Goal: Transaction & Acquisition: Purchase product/service

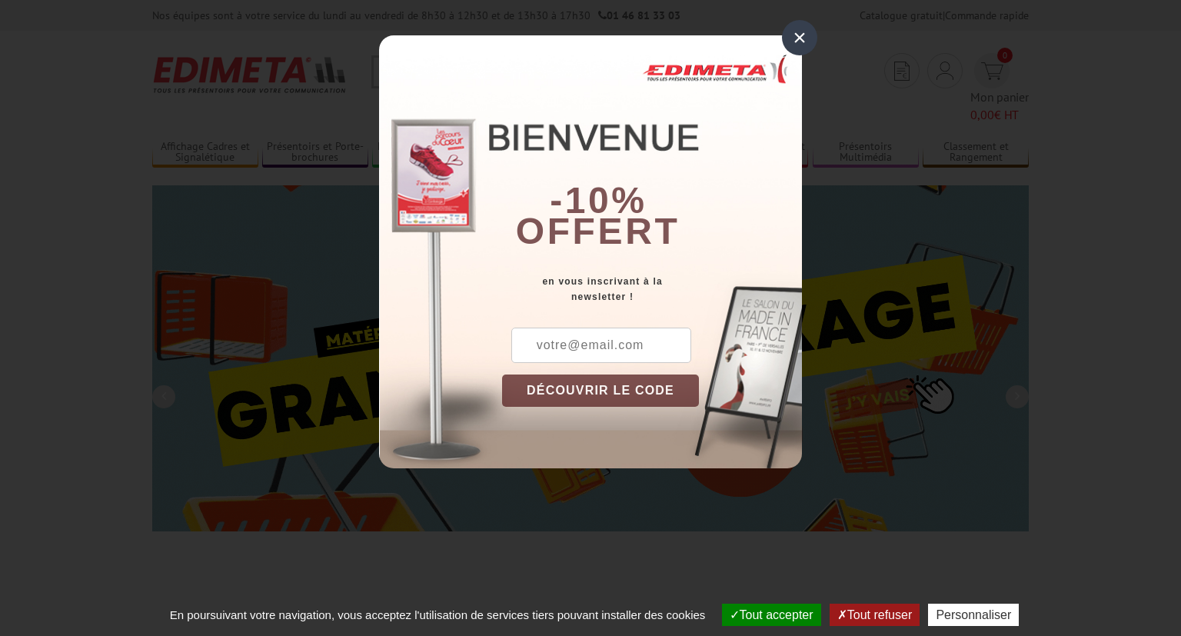
click at [810, 38] on div "×" at bounding box center [799, 37] width 35 height 35
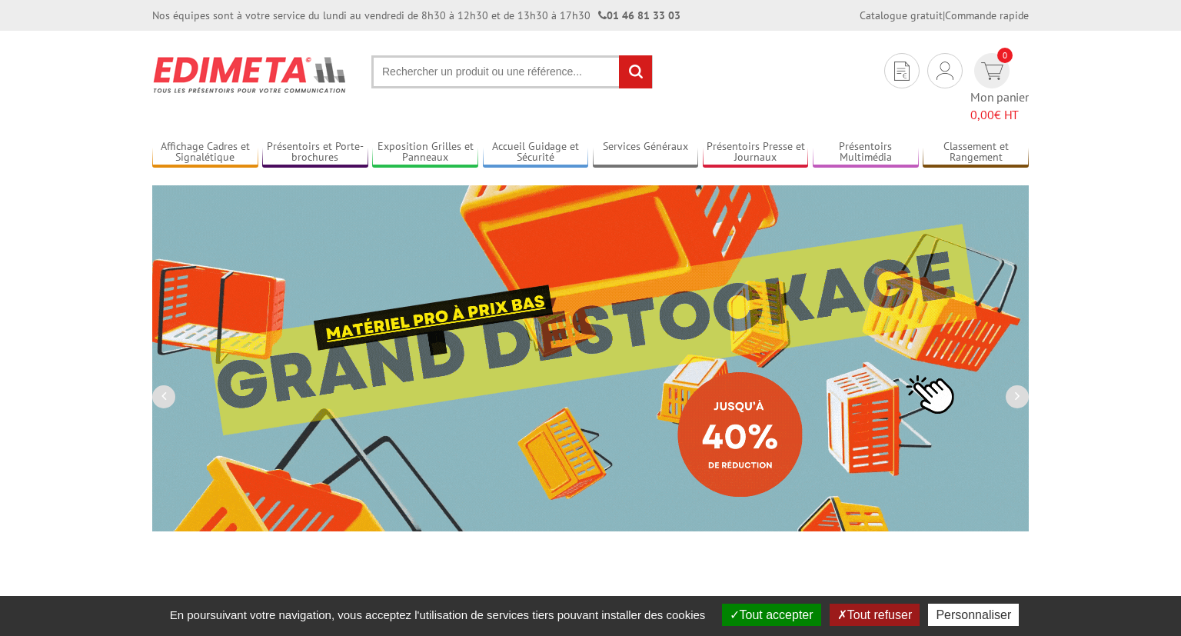
click at [583, 74] on input "text" at bounding box center [511, 71] width 281 height 33
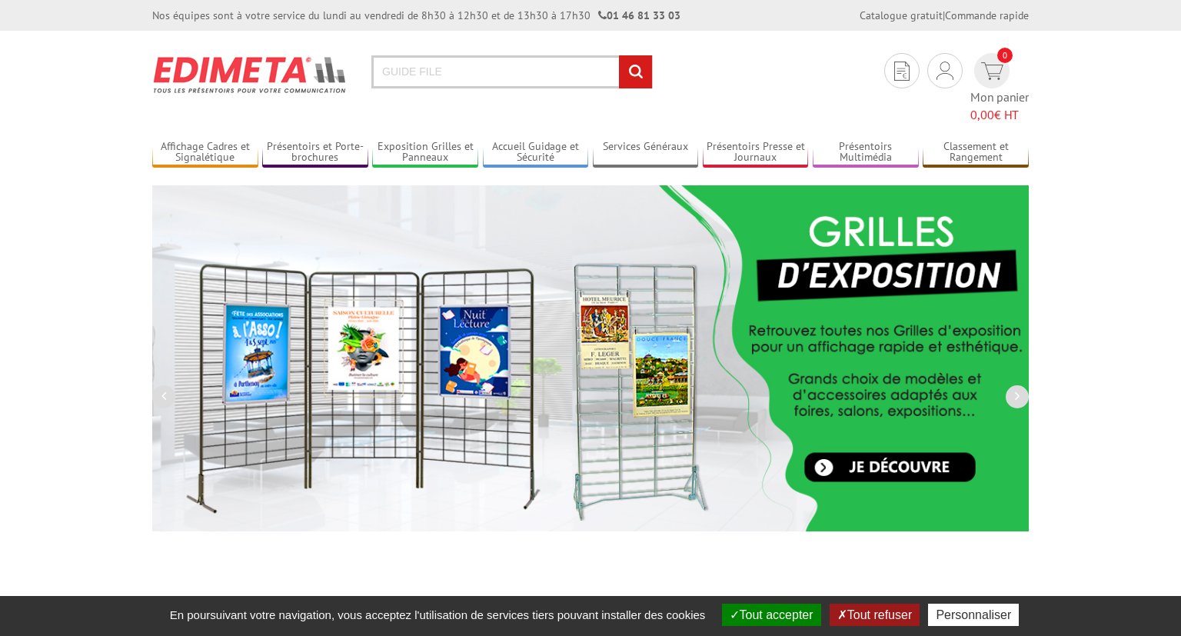
type input "GUIDE FILE"
click at [619, 55] on input "rechercher" at bounding box center [635, 71] width 33 height 33
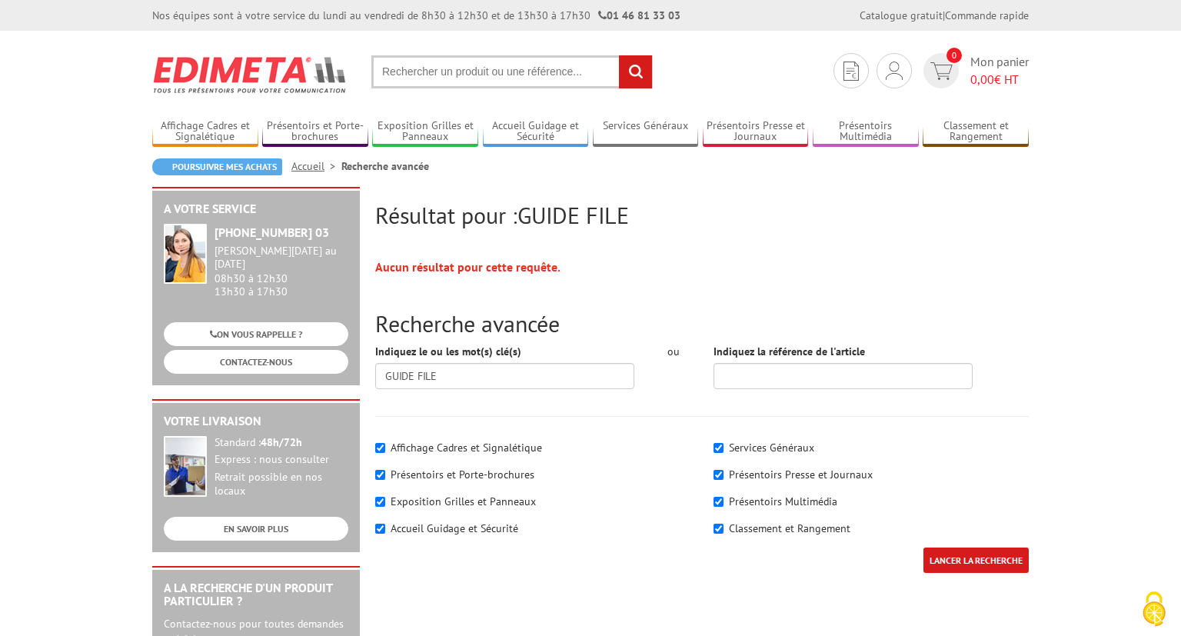
click at [534, 76] on input "text" at bounding box center [511, 71] width 281 height 33
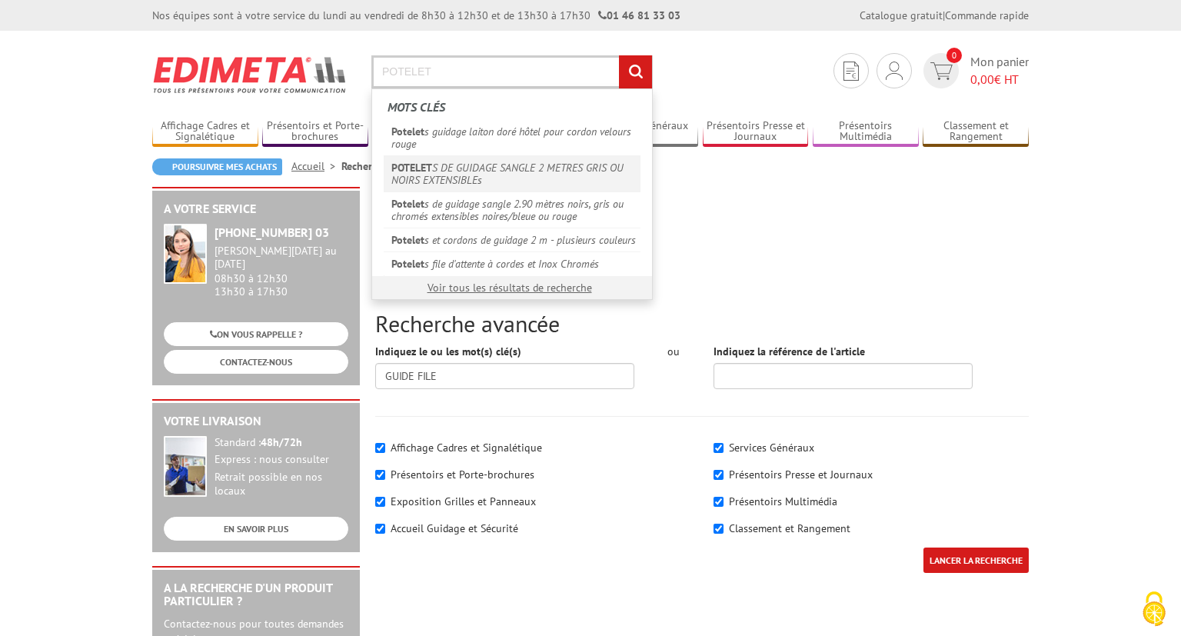
type input "POTELET"
click at [521, 169] on link "POTELET S DE GUIDAGE SANGLE 2 METRES GRIS OU NOIRS EXTENSIBLEs" at bounding box center [512, 173] width 257 height 36
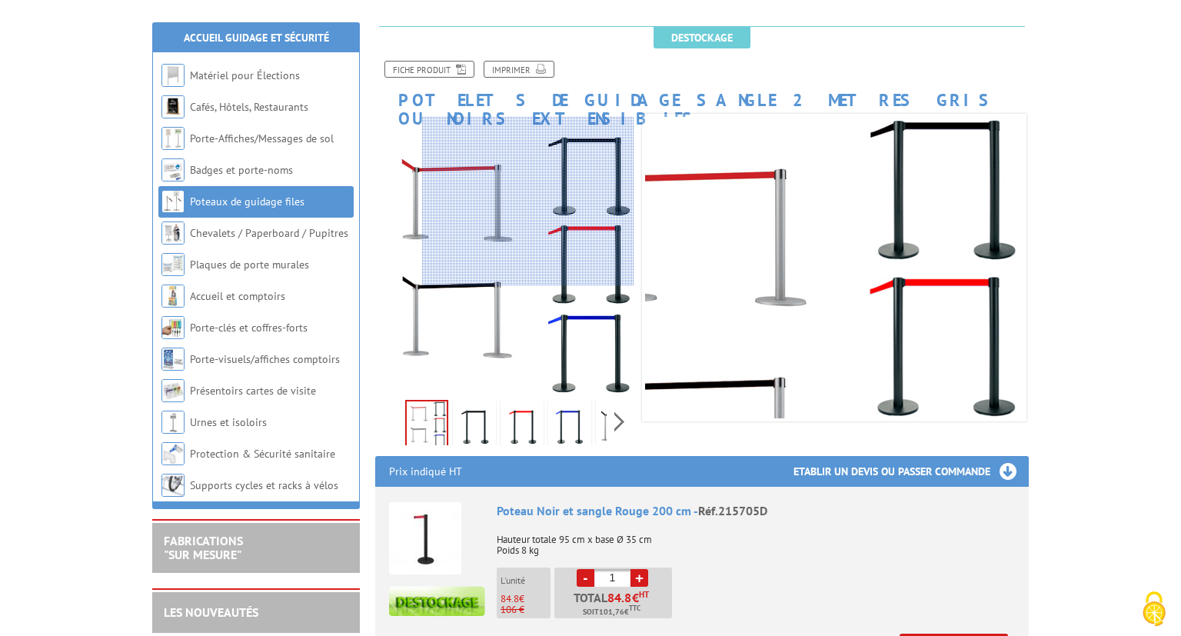
scroll to position [243, 0]
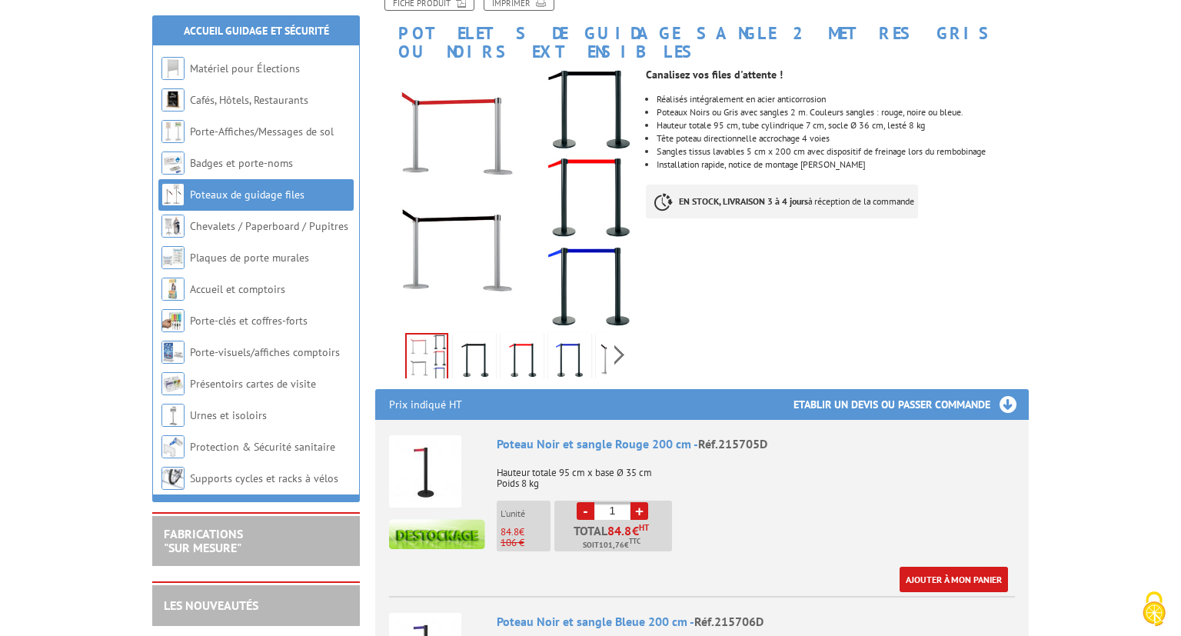
click at [477, 338] on img at bounding box center [474, 360] width 37 height 48
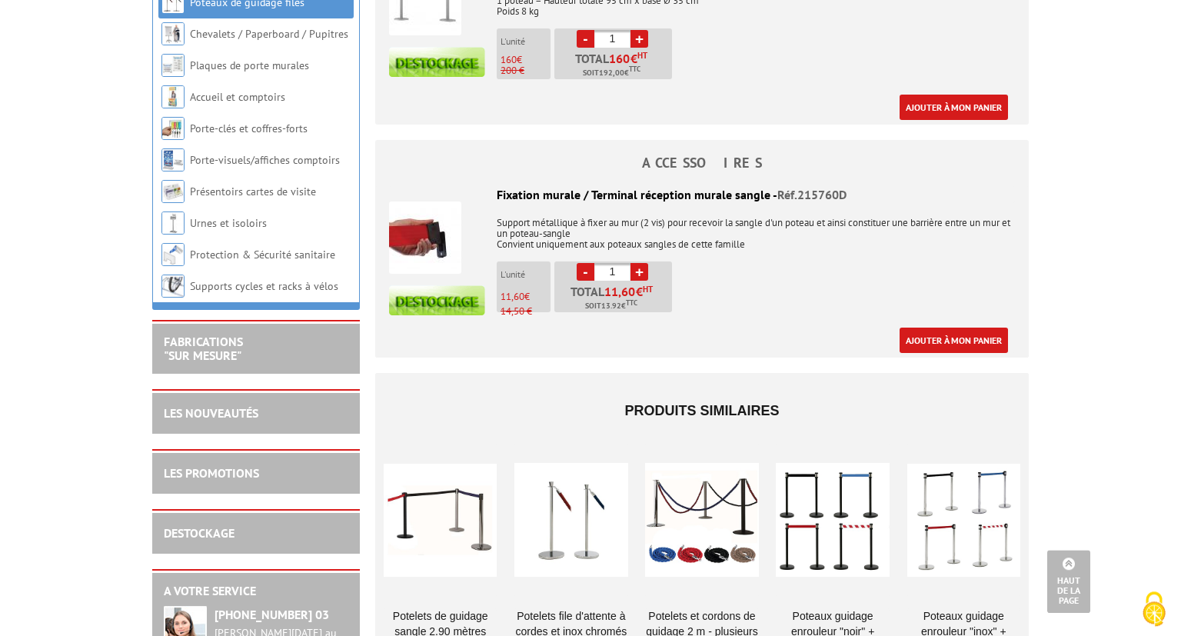
scroll to position [2030, 0]
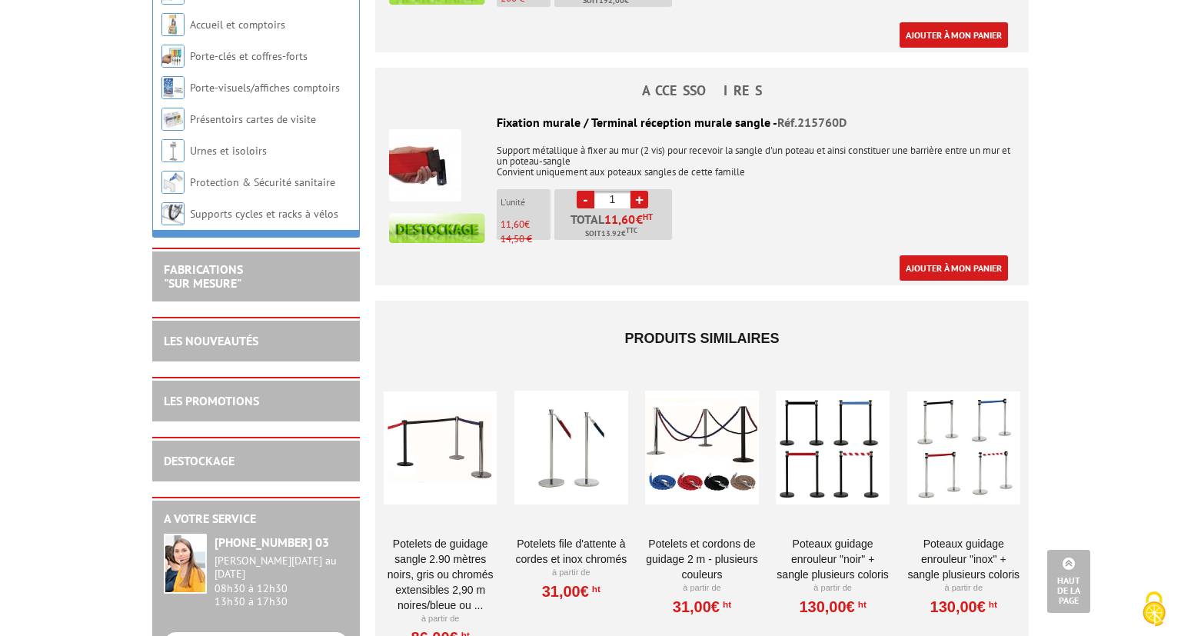
click at [446, 536] on link "Potelets de guidage sangle 2.90 mètres noirs, gris ou chromés extensibles 2,90 …" at bounding box center [440, 574] width 113 height 77
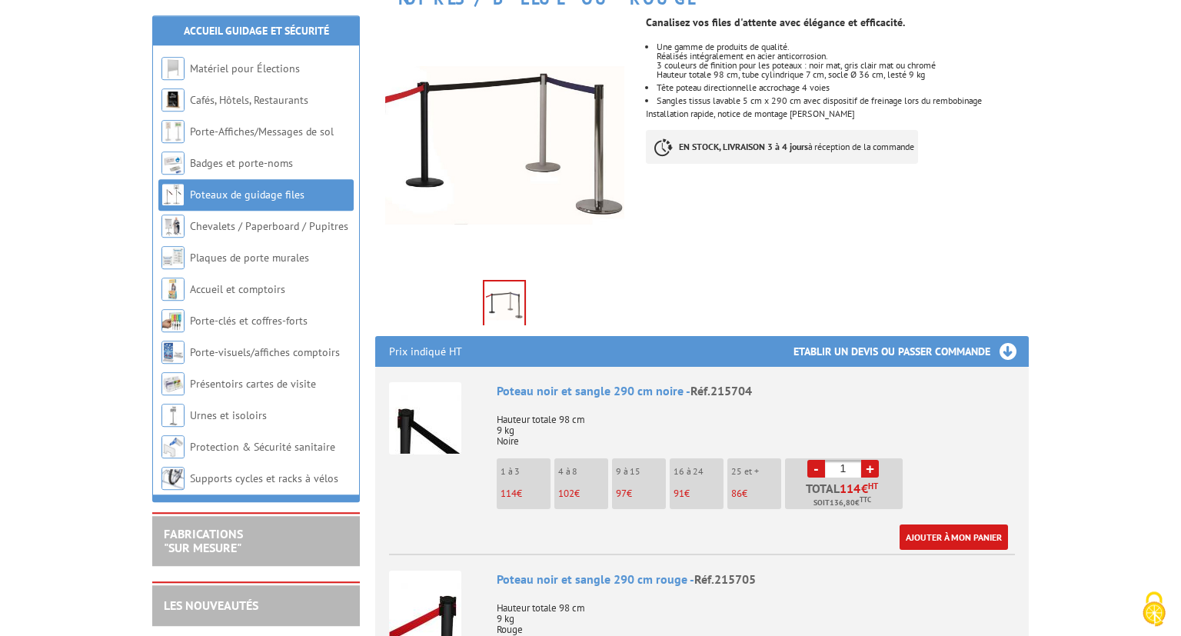
scroll to position [324, 0]
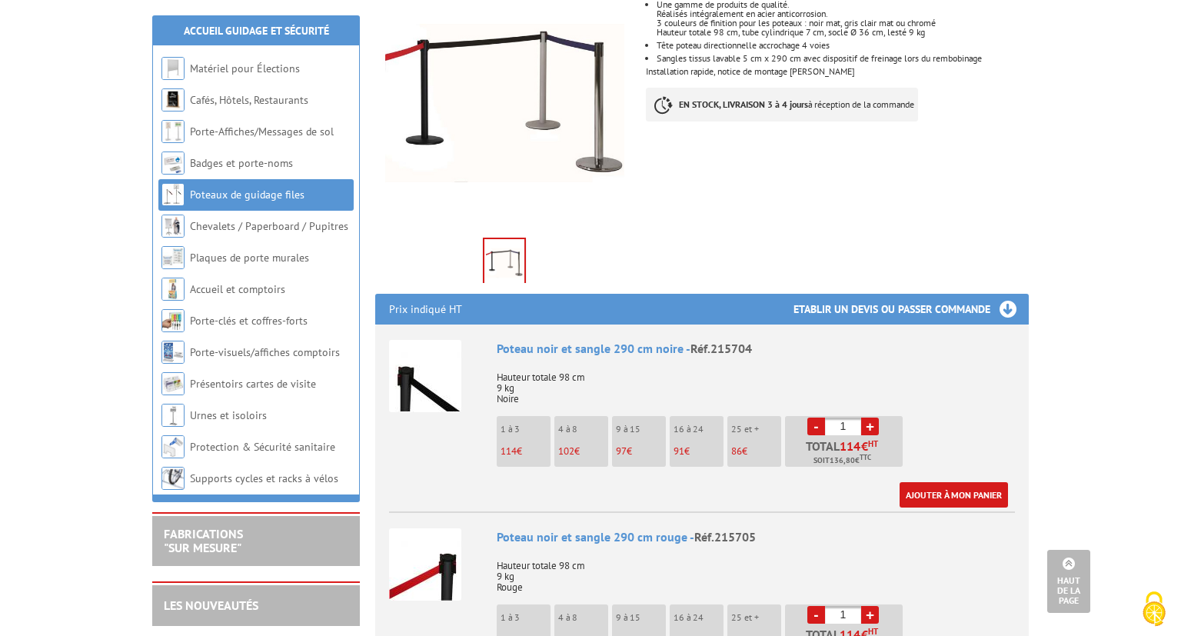
click at [953, 294] on h3 "Etablir un devis ou passer commande" at bounding box center [910, 309] width 235 height 31
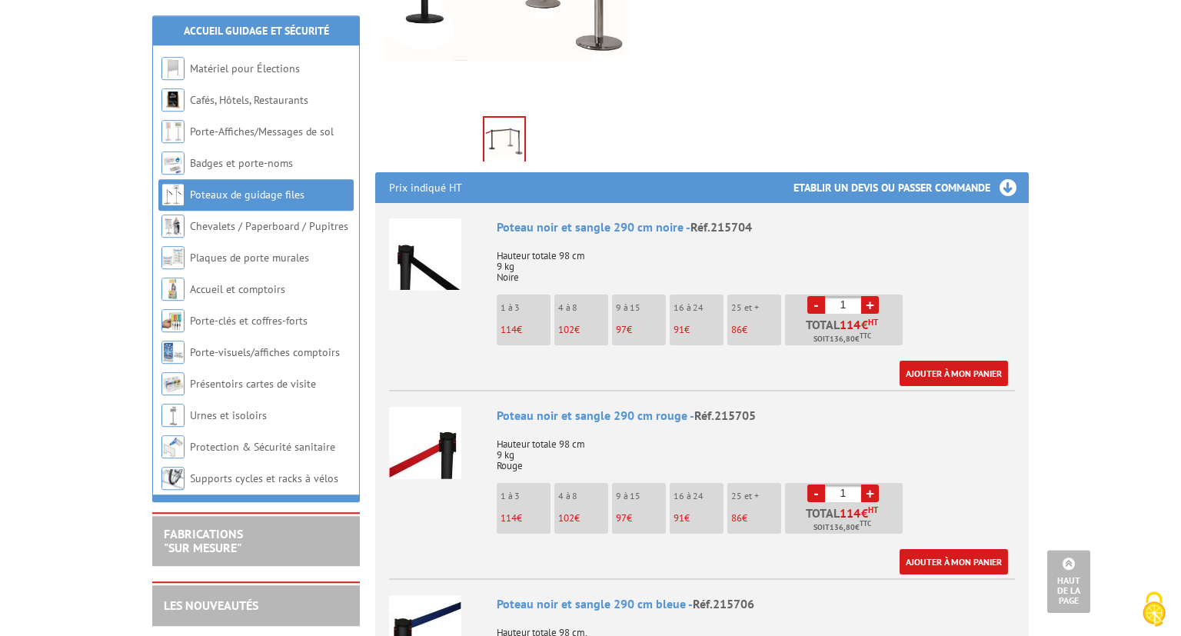
scroll to position [487, 0]
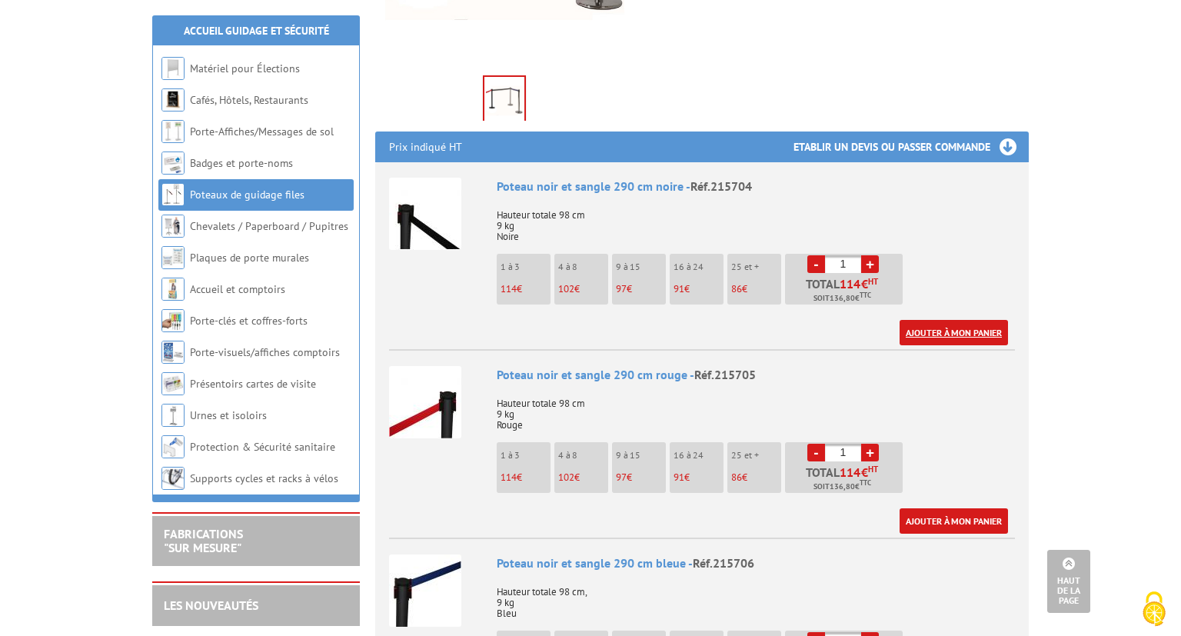
click at [940, 320] on link "Ajouter à mon panier" at bounding box center [954, 332] width 108 height 25
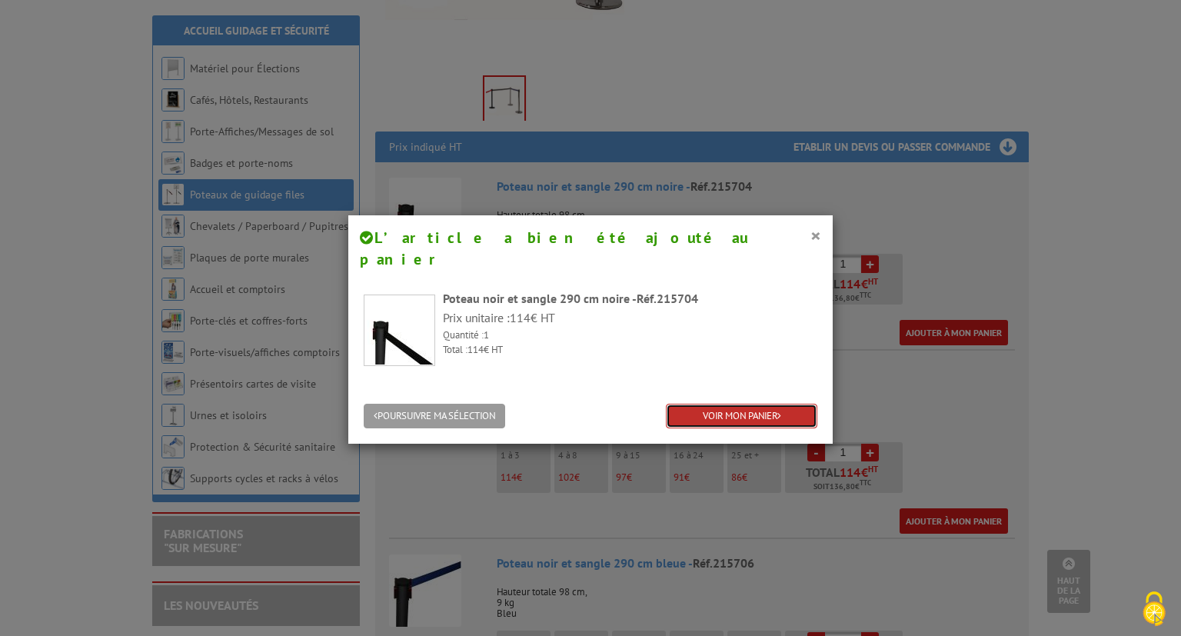
click at [759, 404] on link "VOIR MON PANIER" at bounding box center [741, 416] width 151 height 25
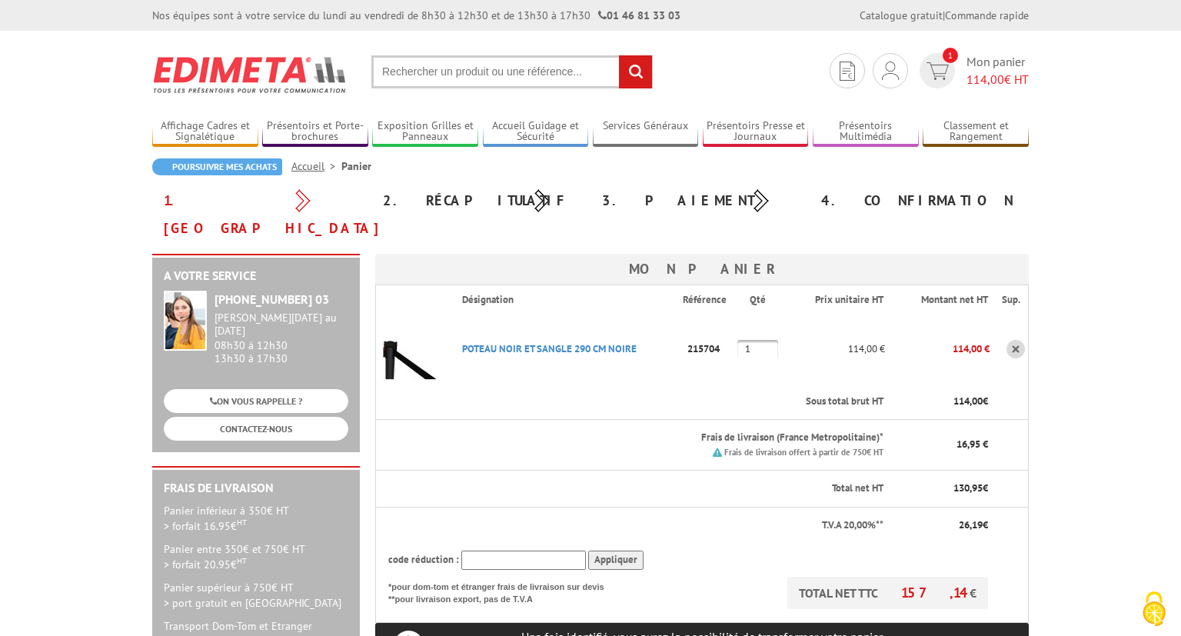
click at [770, 340] on input "1" at bounding box center [757, 349] width 41 height 18
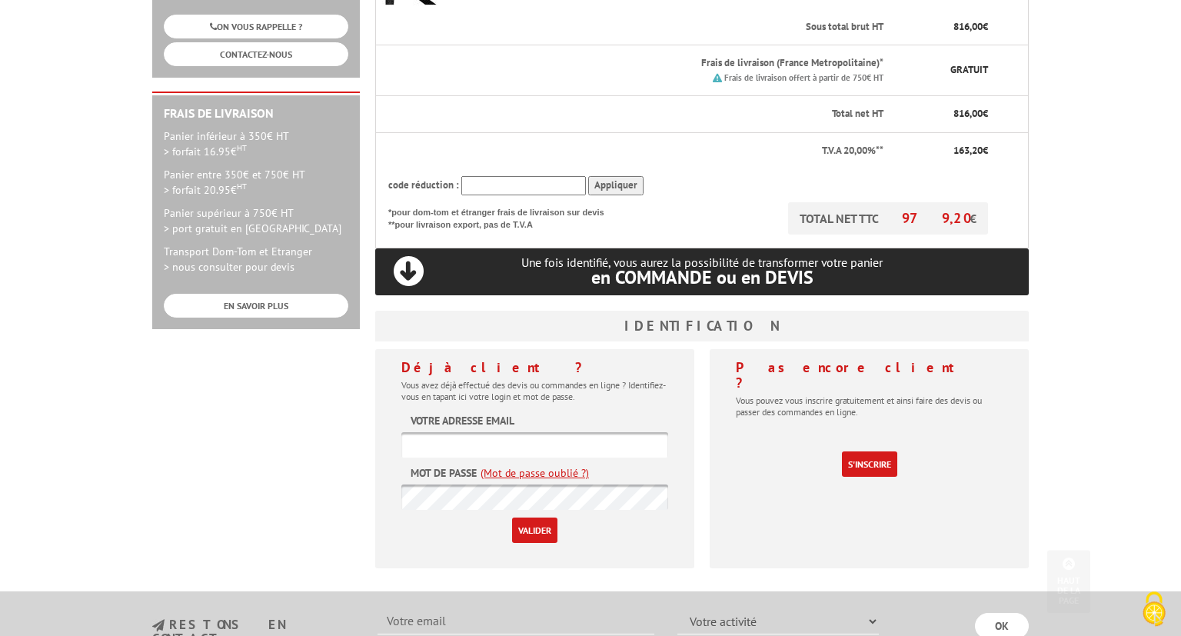
scroll to position [487, 0]
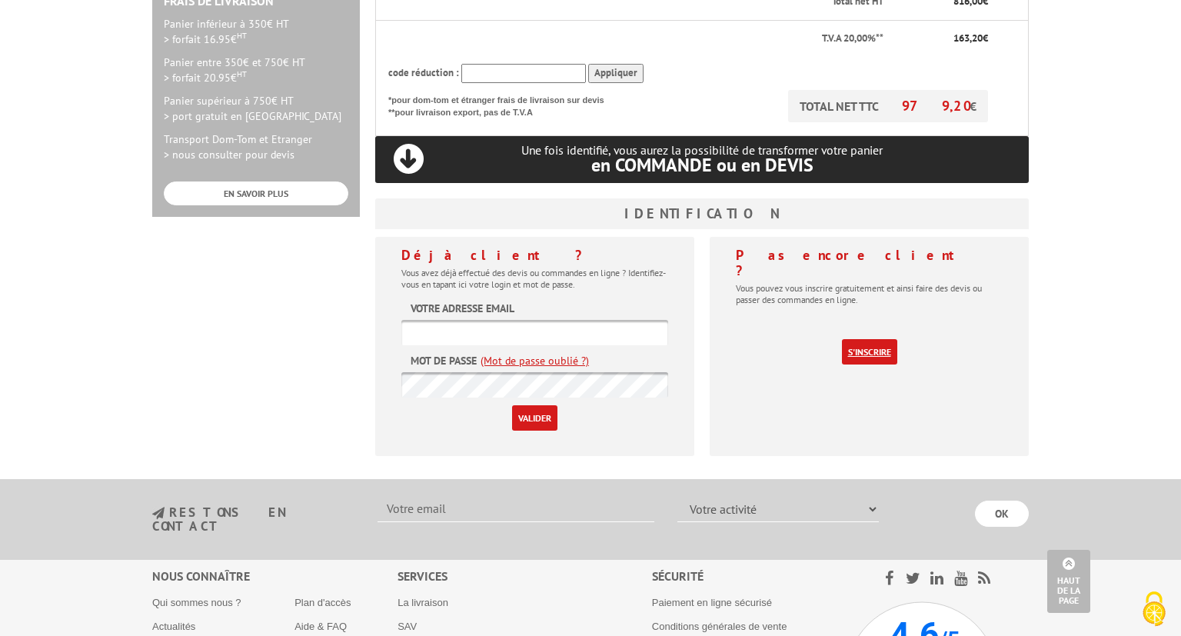
type input "8"
click at [875, 339] on link "S'inscrire" at bounding box center [869, 351] width 55 height 25
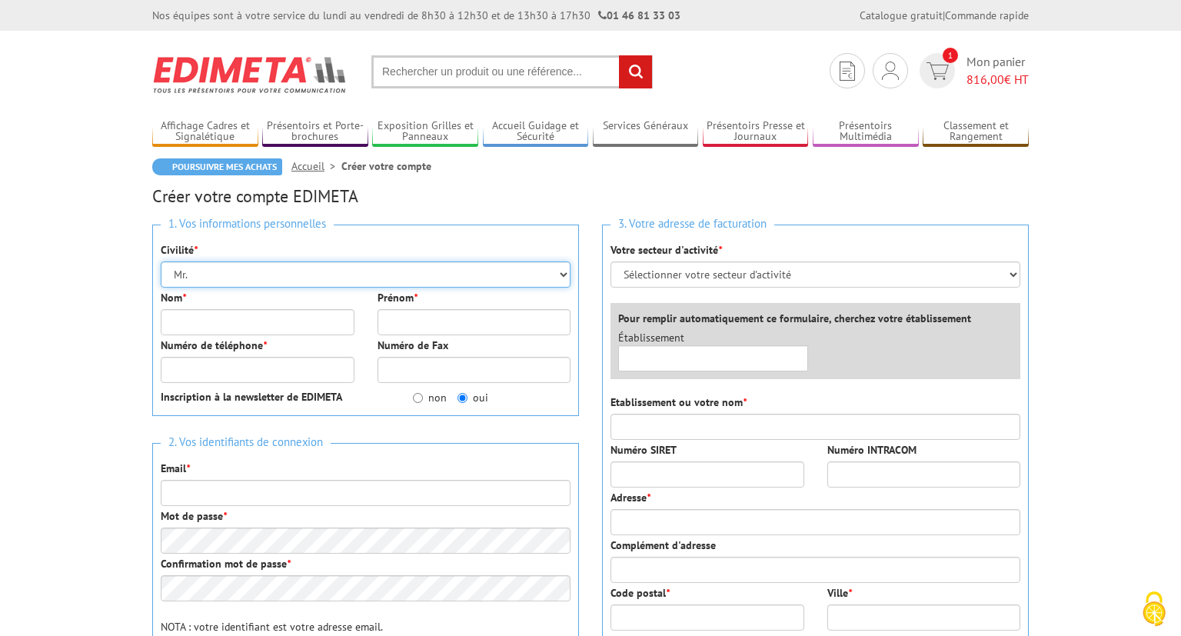
select select "Mme."
click option "Mme." at bounding box center [0, 0] width 0 height 0
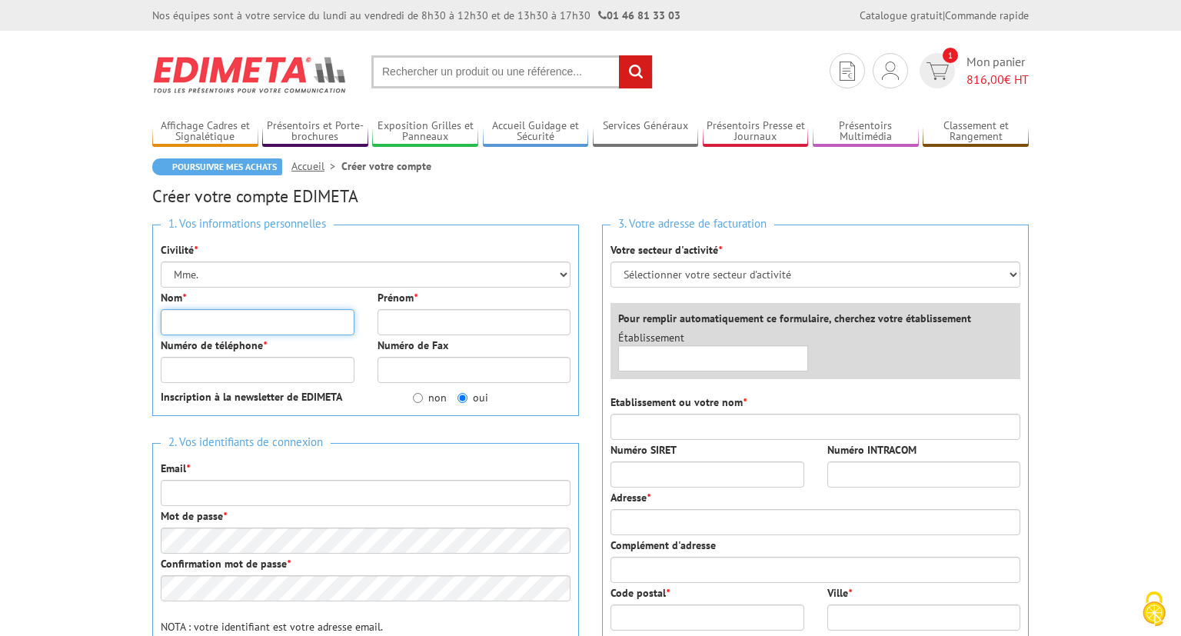
click at [208, 316] on input "Nom *" at bounding box center [258, 322] width 194 height 26
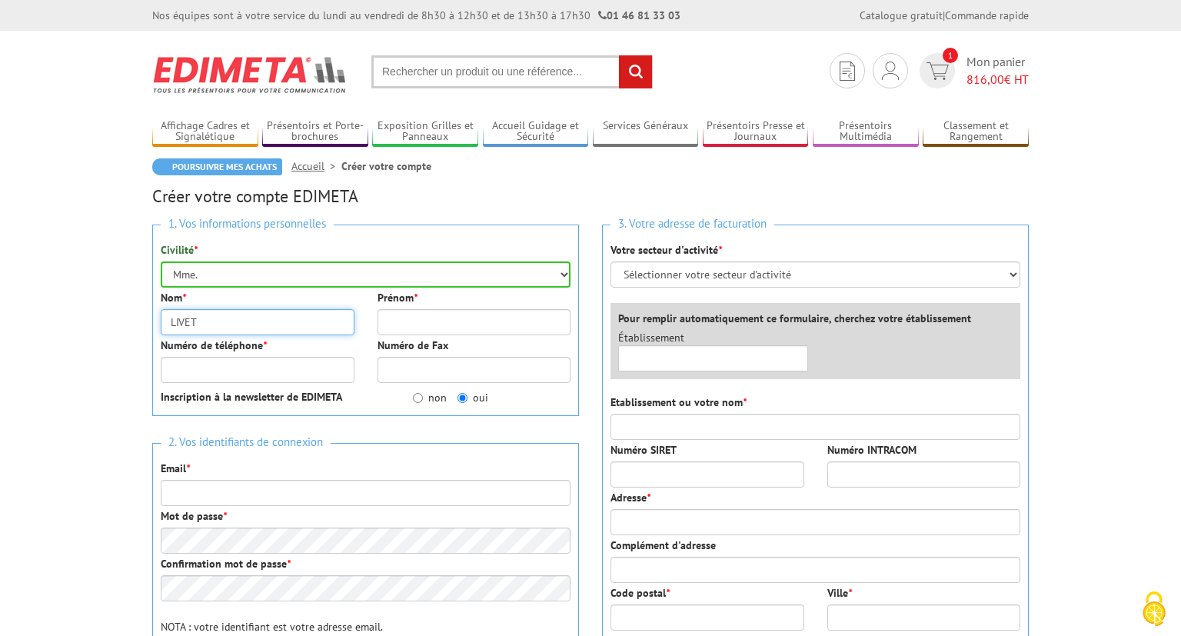
type input "LIVET"
click at [401, 320] on input "Prénom *" at bounding box center [474, 322] width 194 height 26
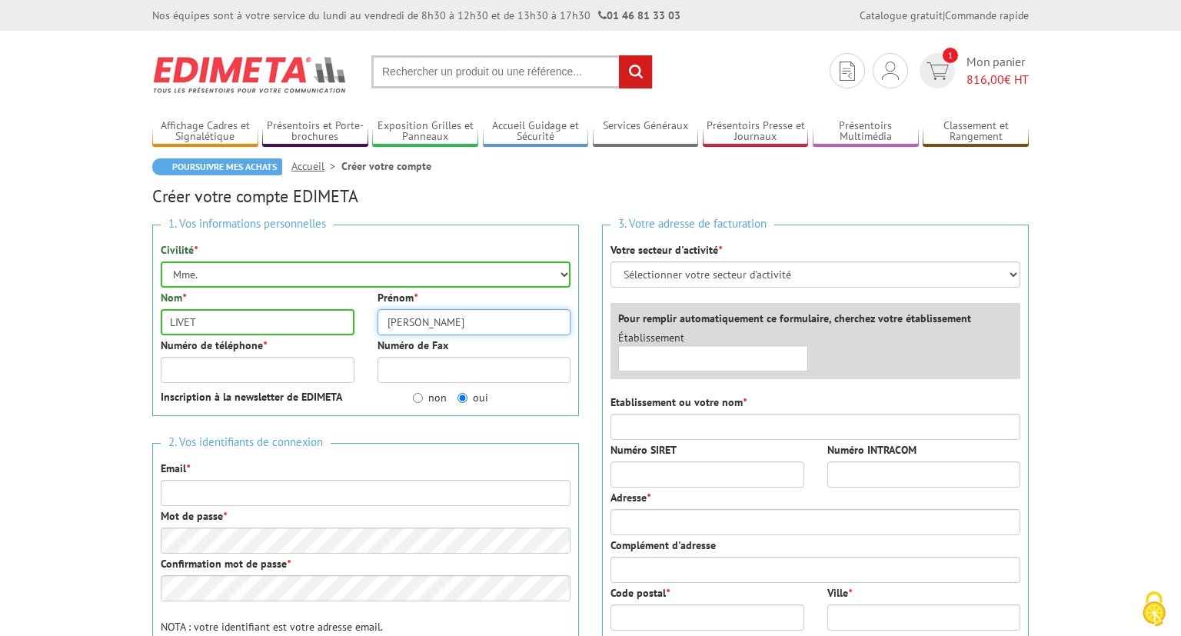
type input "[PERSON_NAME]"
click at [312, 381] on input "Numéro de téléphone *" at bounding box center [258, 370] width 194 height 26
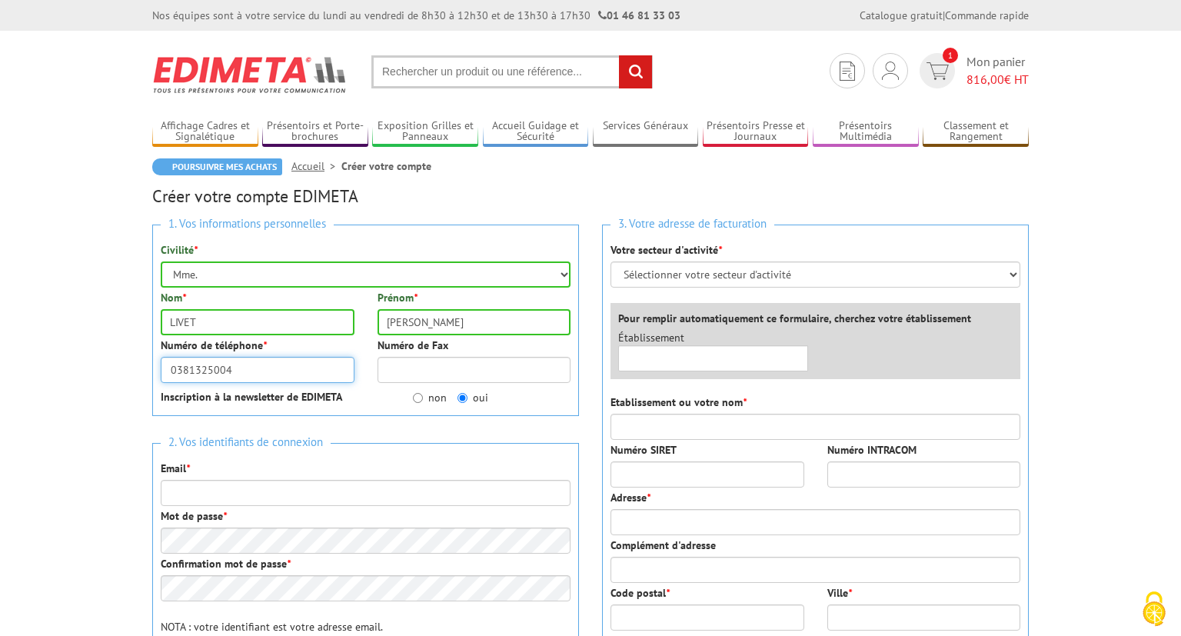
type input "0381325004"
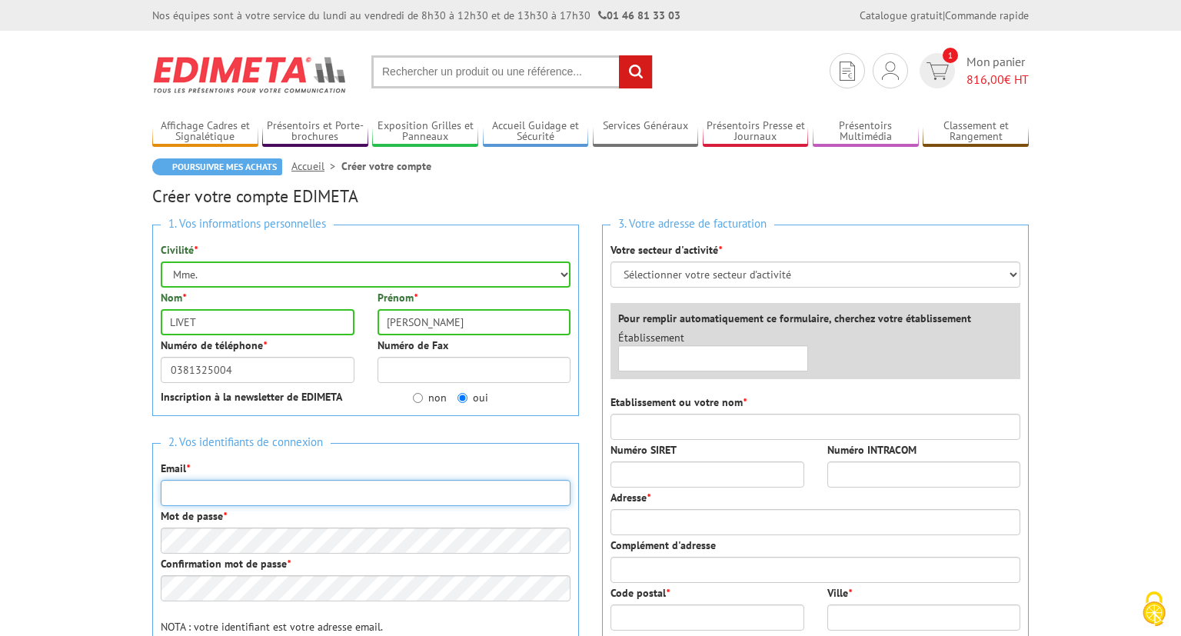
click at [232, 500] on input "Email *" at bounding box center [366, 493] width 410 height 26
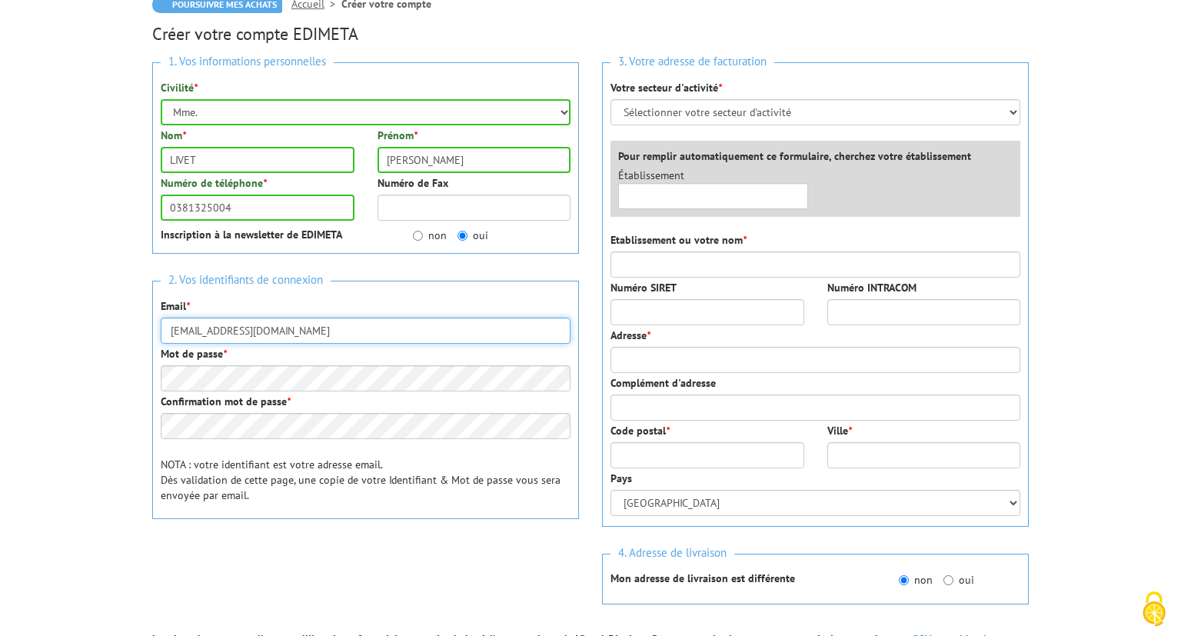
type input "[EMAIL_ADDRESS][DOMAIN_NAME]"
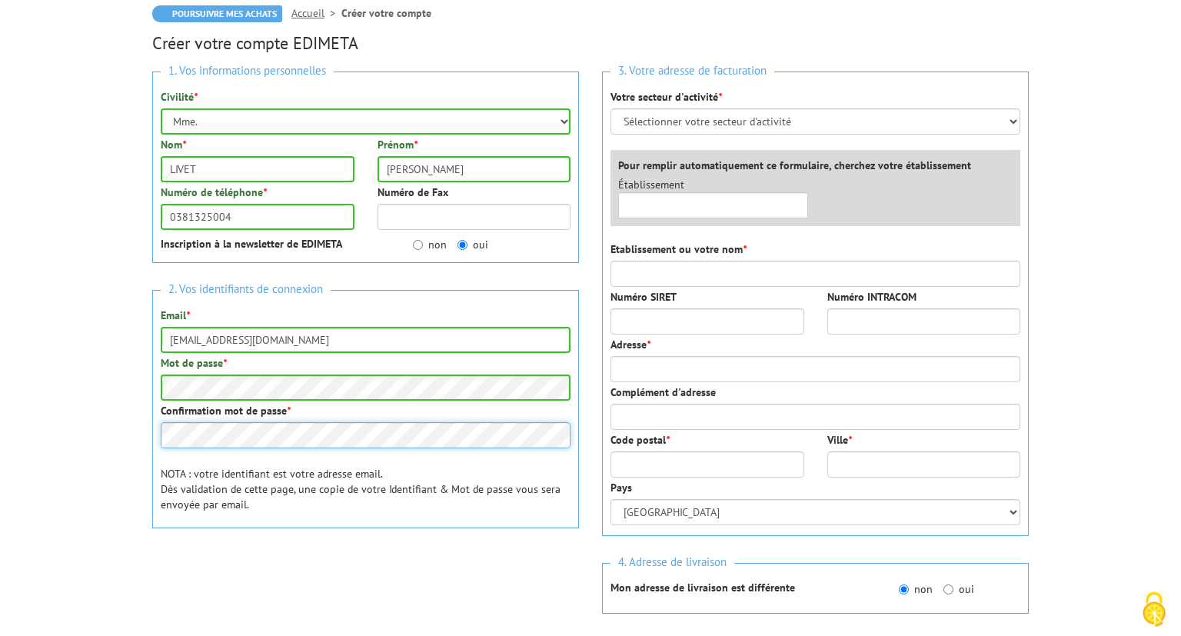
scroll to position [81, 0]
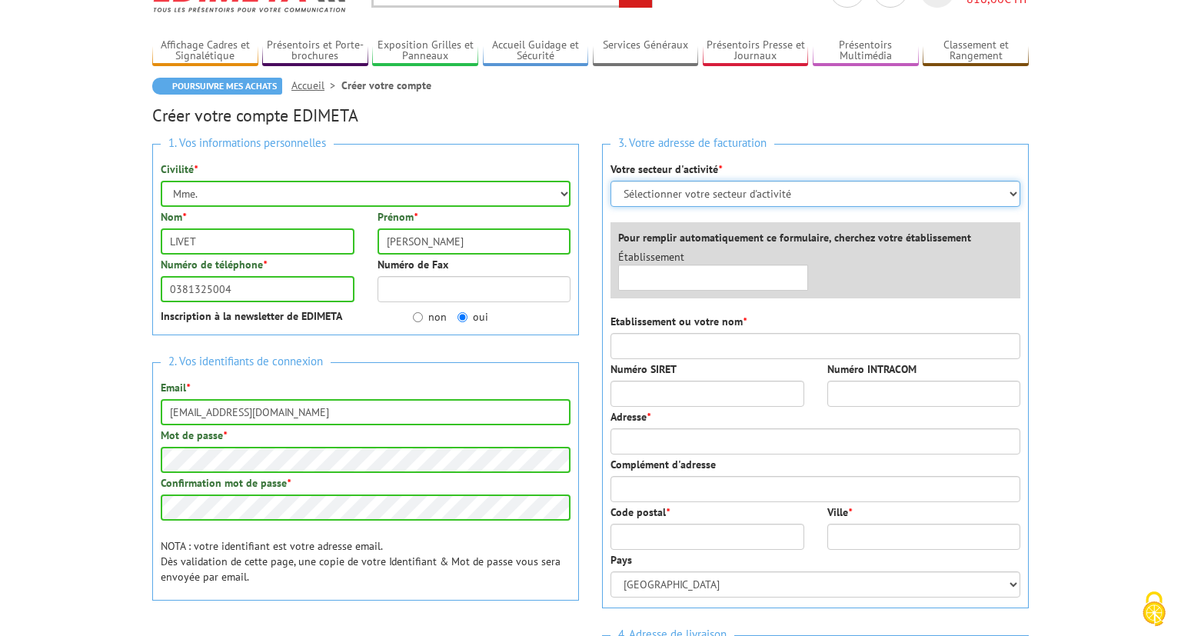
click at [610, 181] on select "Sélectionner votre secteur d'activité Administrations et collectivités Magasins…" at bounding box center [815, 194] width 410 height 26
select select "876"
click option "Administrations et collectivités" at bounding box center [0, 0] width 0 height 0
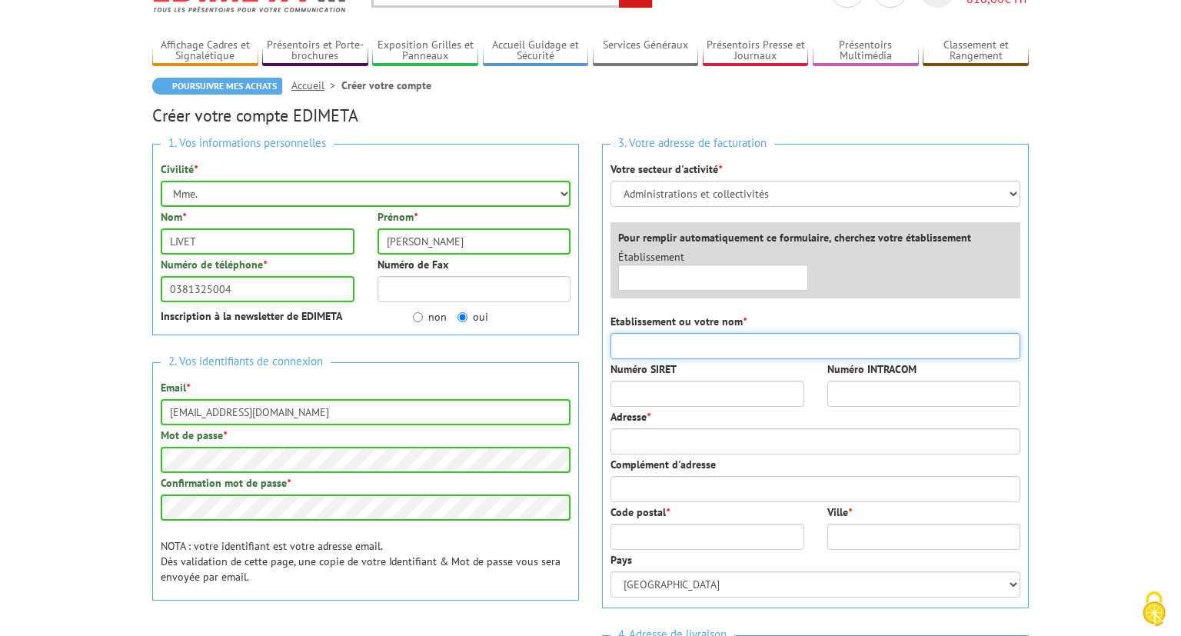
click at [712, 348] on input "Etablissement ou votre nom *" at bounding box center [815, 346] width 410 height 26
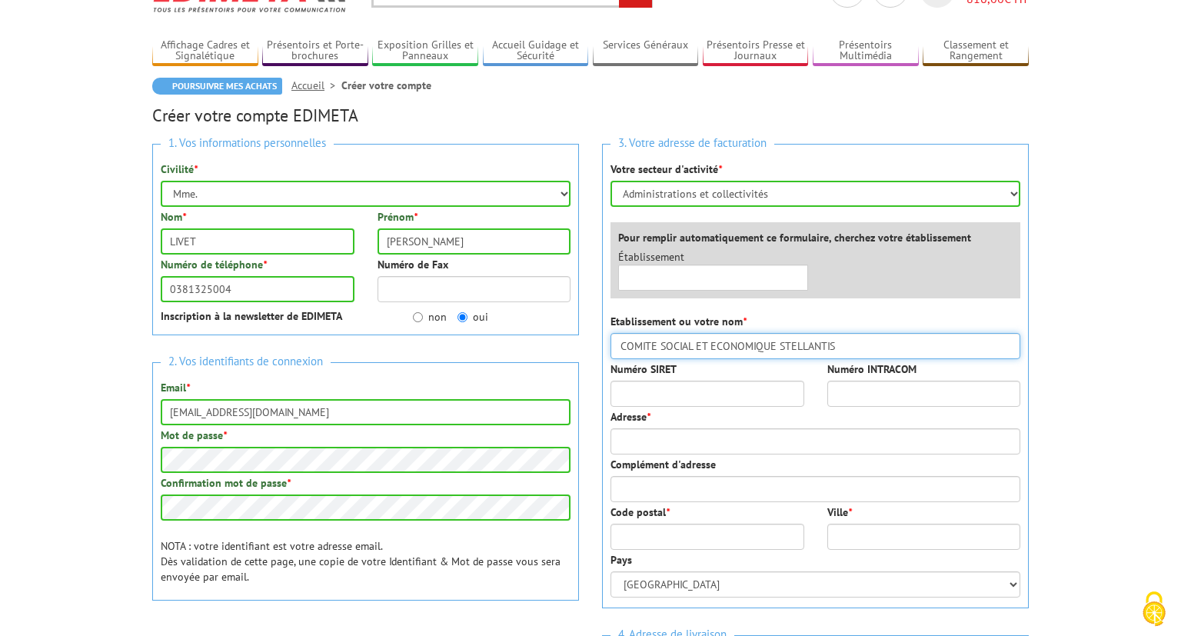
type input "COMITE SOCIAL ET ECONOMIQUE STELLANTIS"
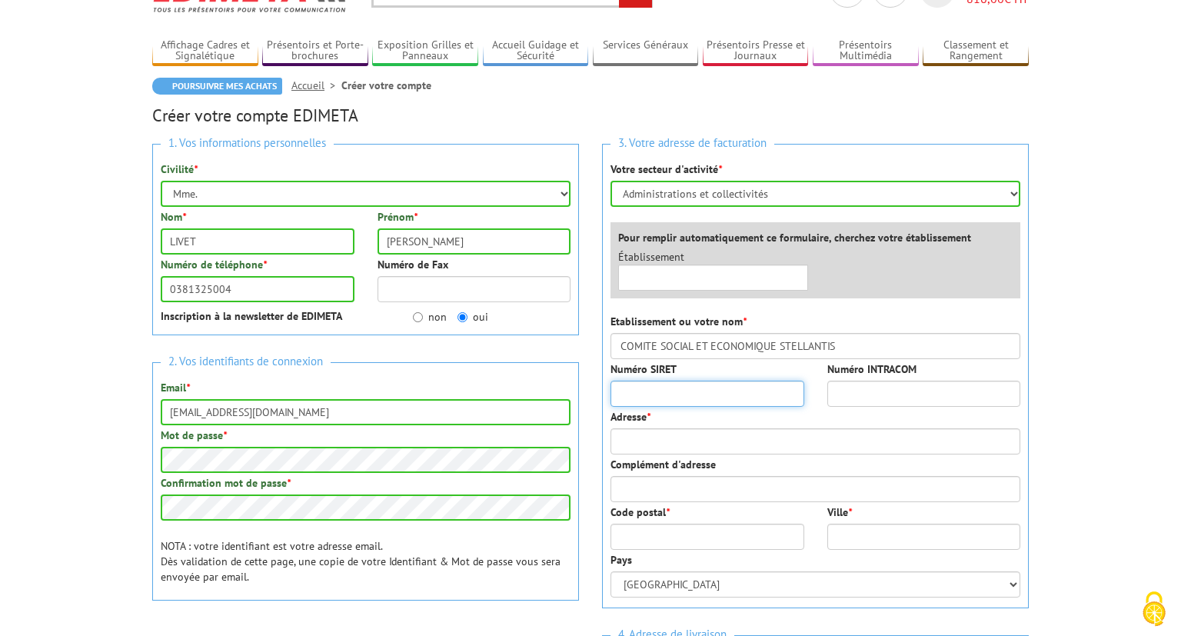
click at [703, 391] on input "Numéro SIRET" at bounding box center [707, 394] width 194 height 26
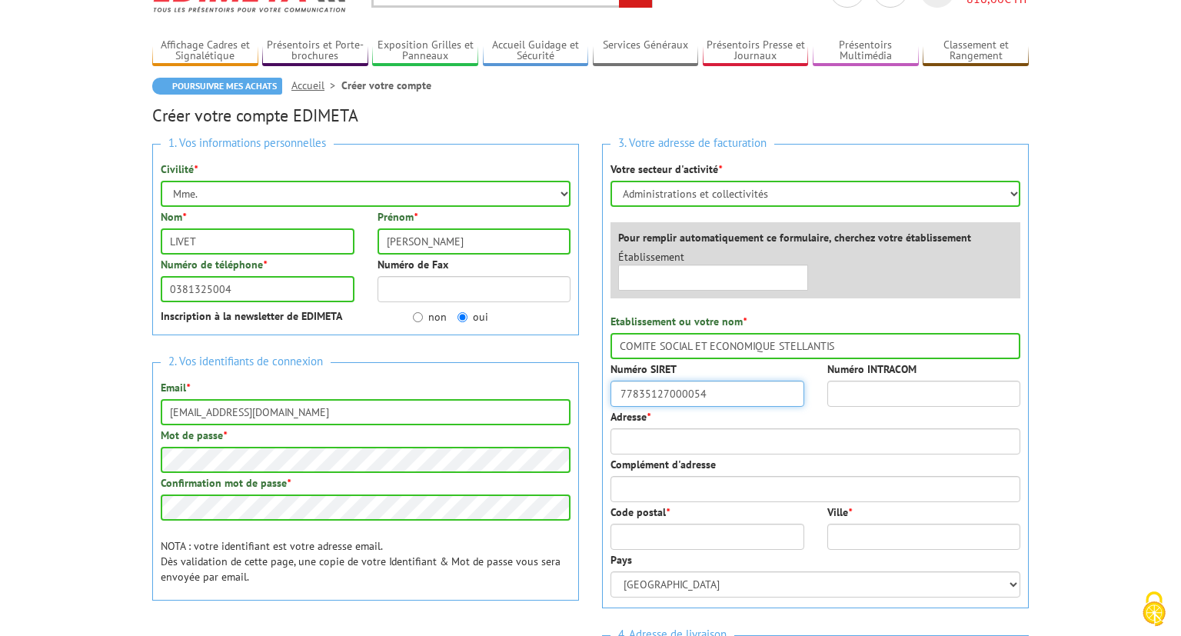
type input "77835127000054"
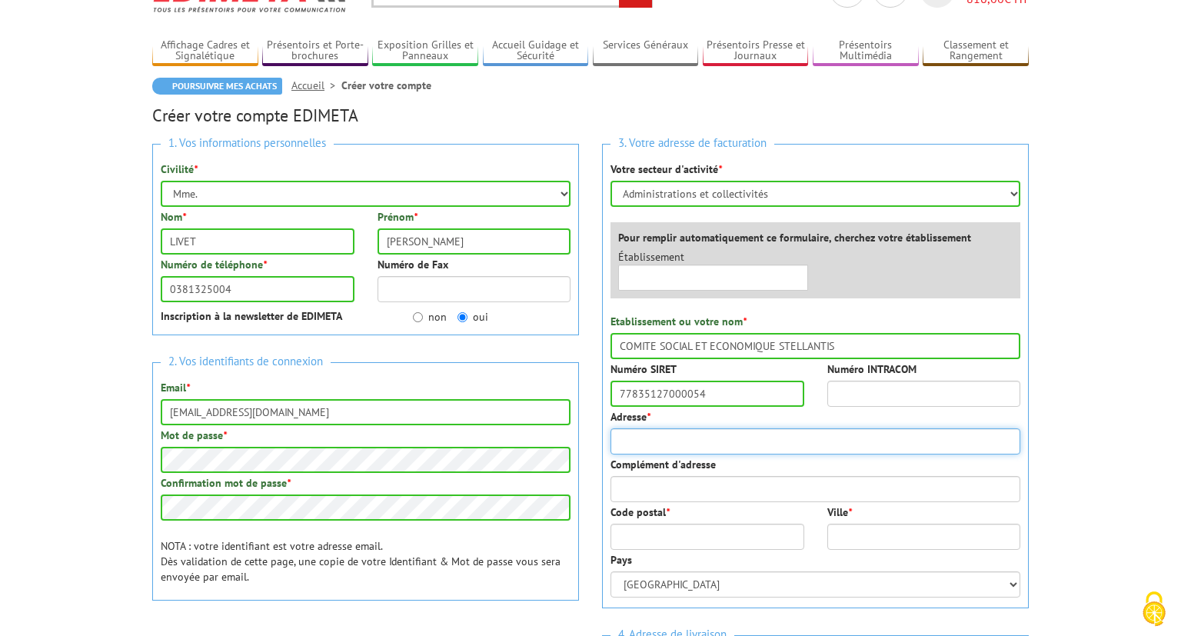
click at [710, 446] on input "Adresse *" at bounding box center [815, 441] width 410 height 26
type input "57 AVENUE DU GENERAL LECLERC"
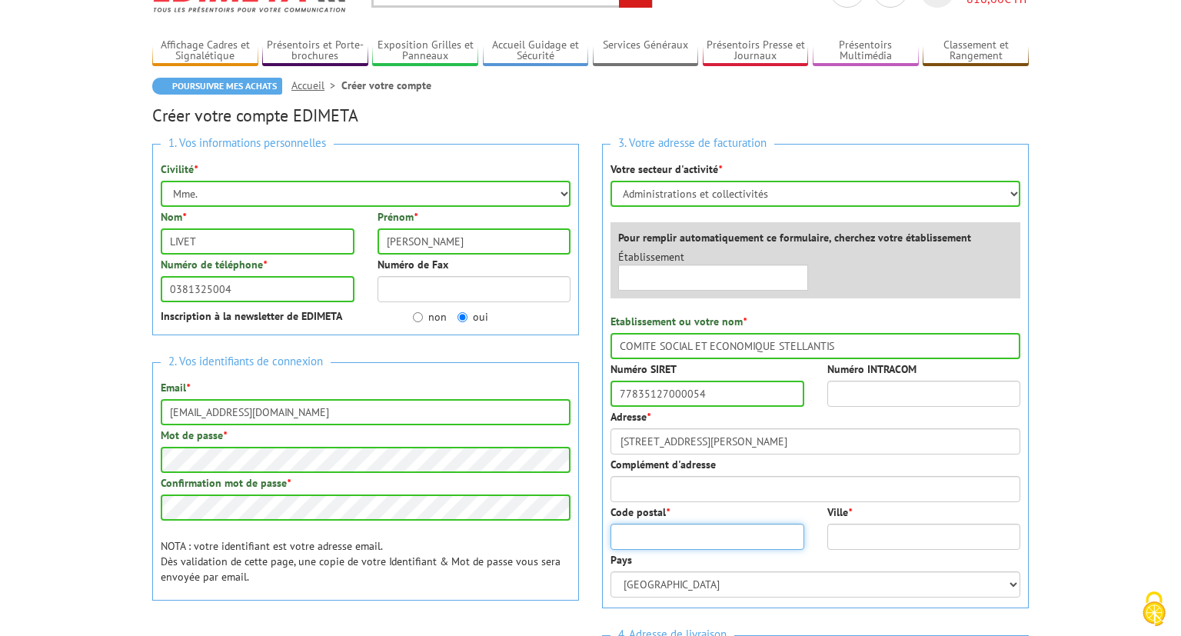
click at [648, 545] on input "Code postal *" at bounding box center [707, 537] width 194 height 26
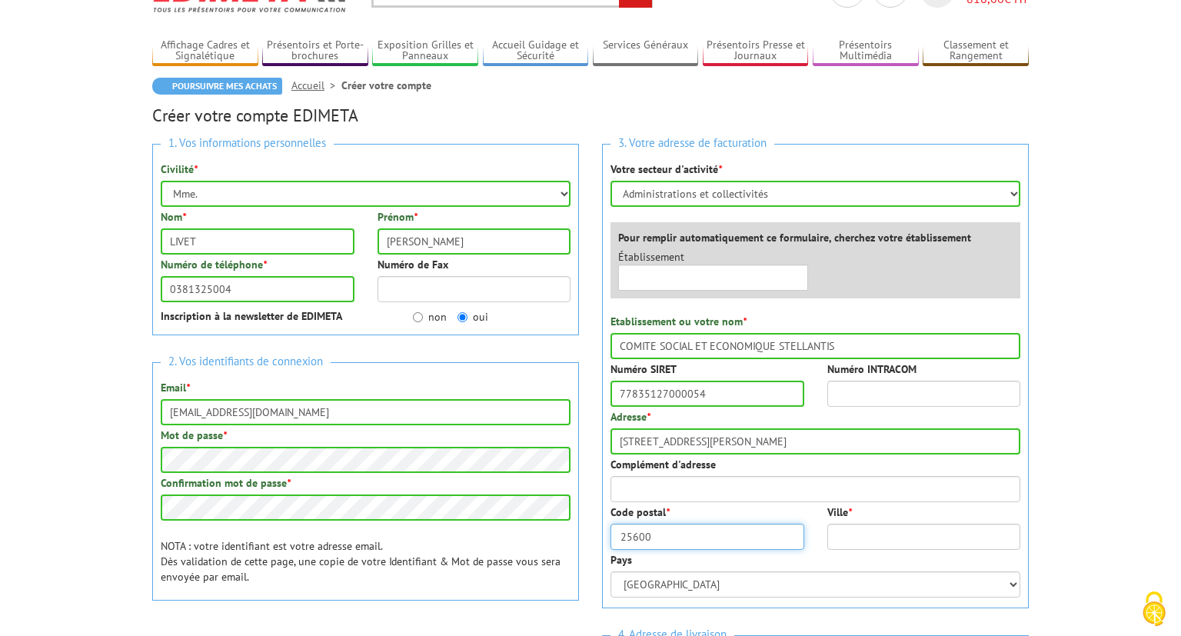
type input "25600"
click at [903, 534] on input "Ville *" at bounding box center [924, 537] width 194 height 26
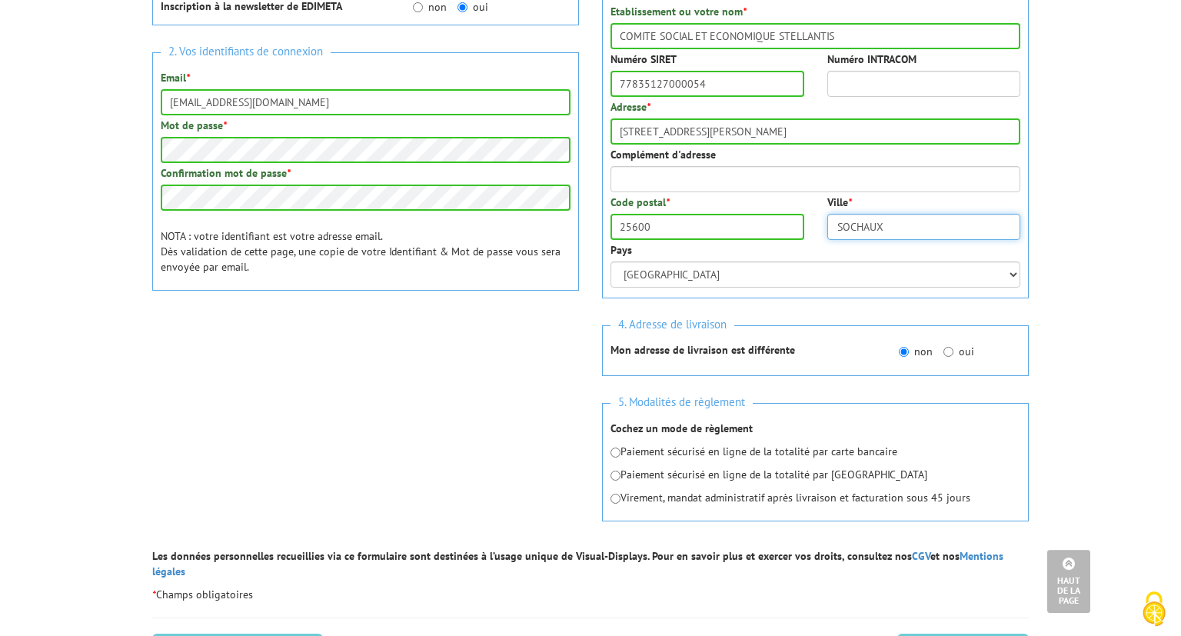
scroll to position [487, 0]
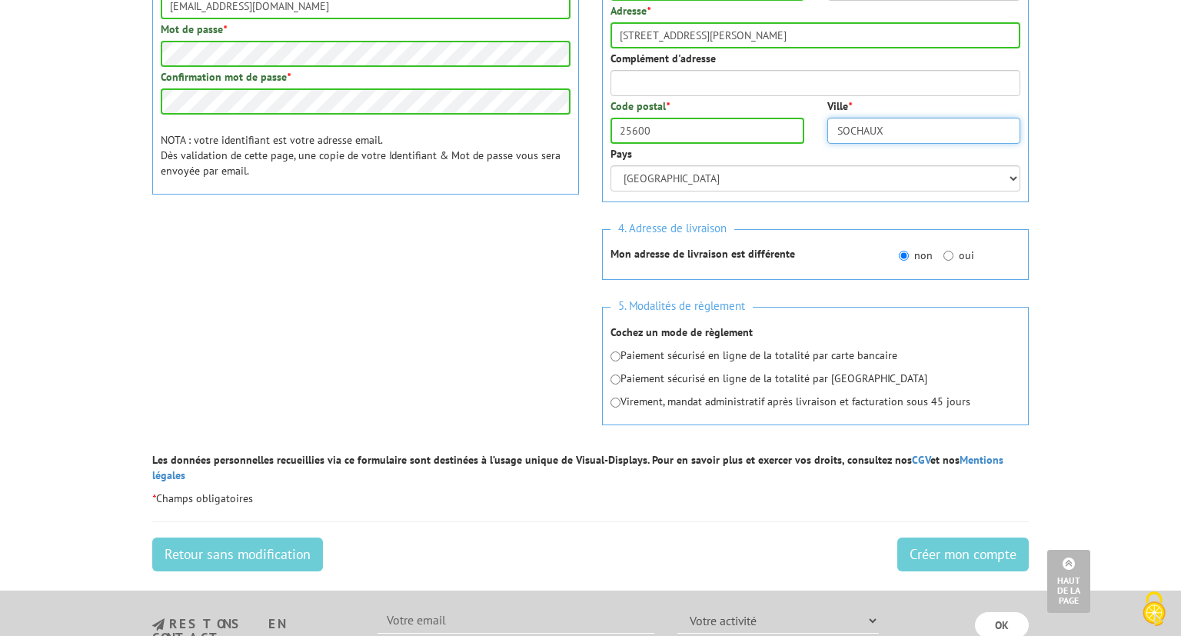
type input "SOCHAUX"
click at [614, 357] on input "radio" at bounding box center [615, 356] width 10 height 10
radio input "true"
click at [956, 541] on input "Créer mon compte" at bounding box center [962, 554] width 131 height 34
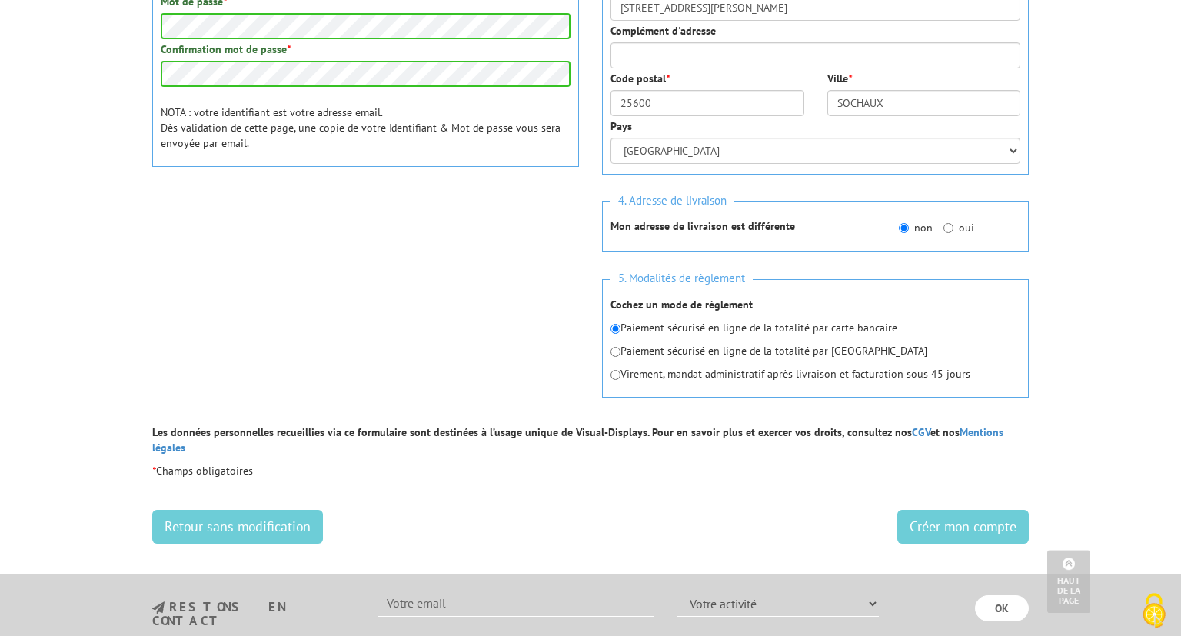
scroll to position [649, 0]
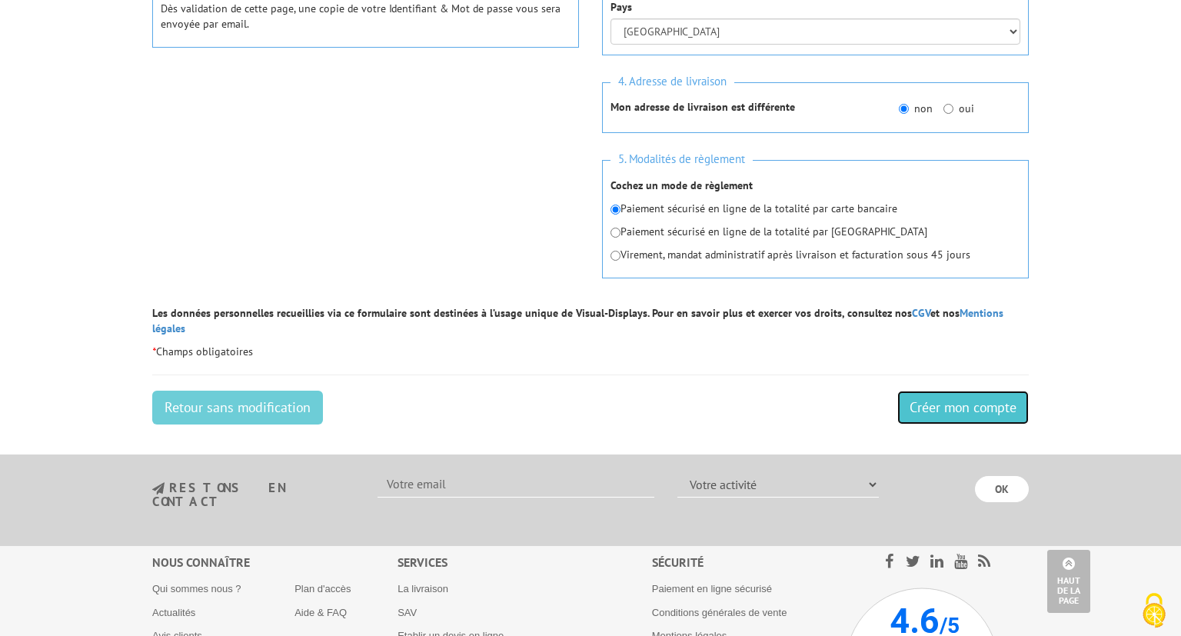
click at [969, 391] on input "Créer mon compte" at bounding box center [962, 408] width 131 height 34
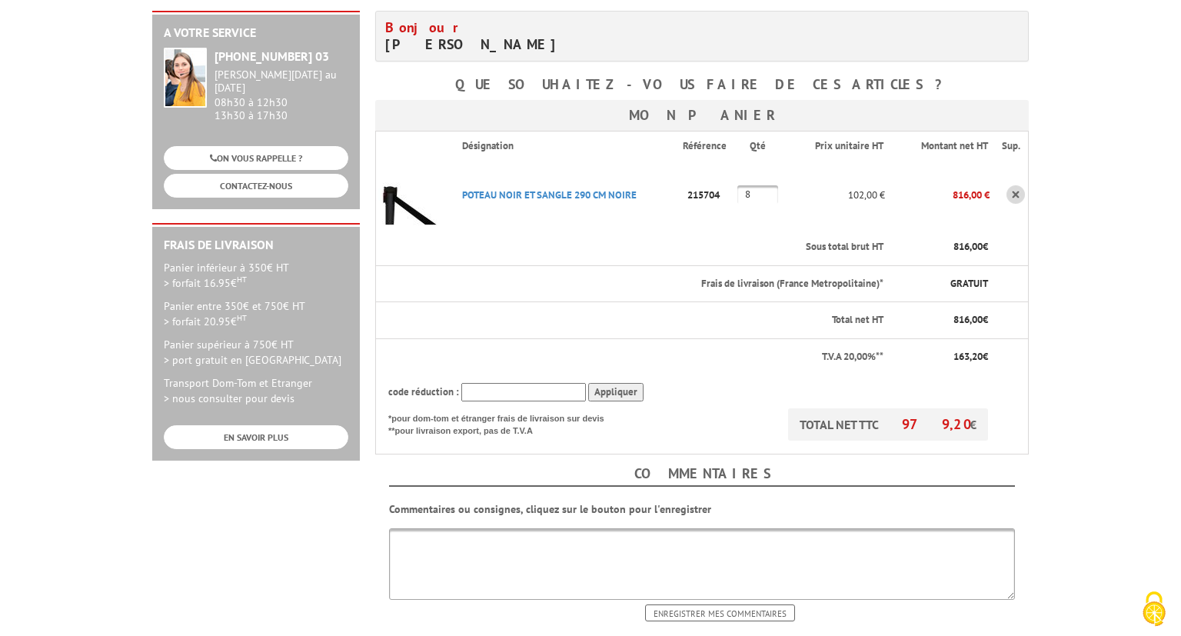
scroll to position [406, 0]
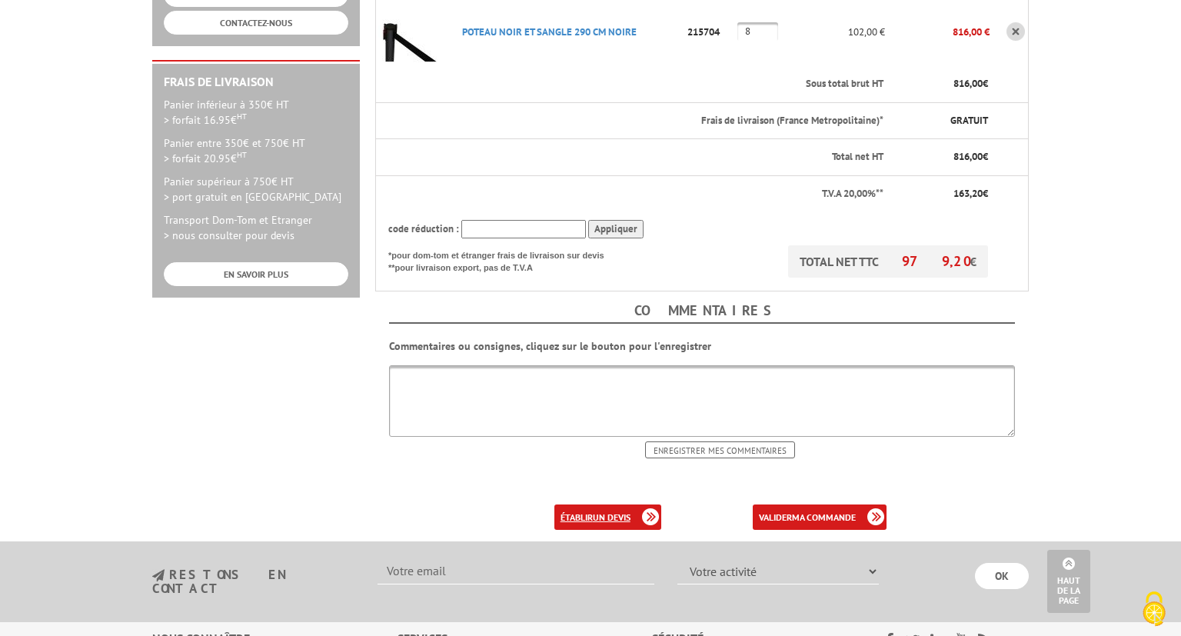
click at [627, 511] on b "un devis" at bounding box center [612, 517] width 38 height 12
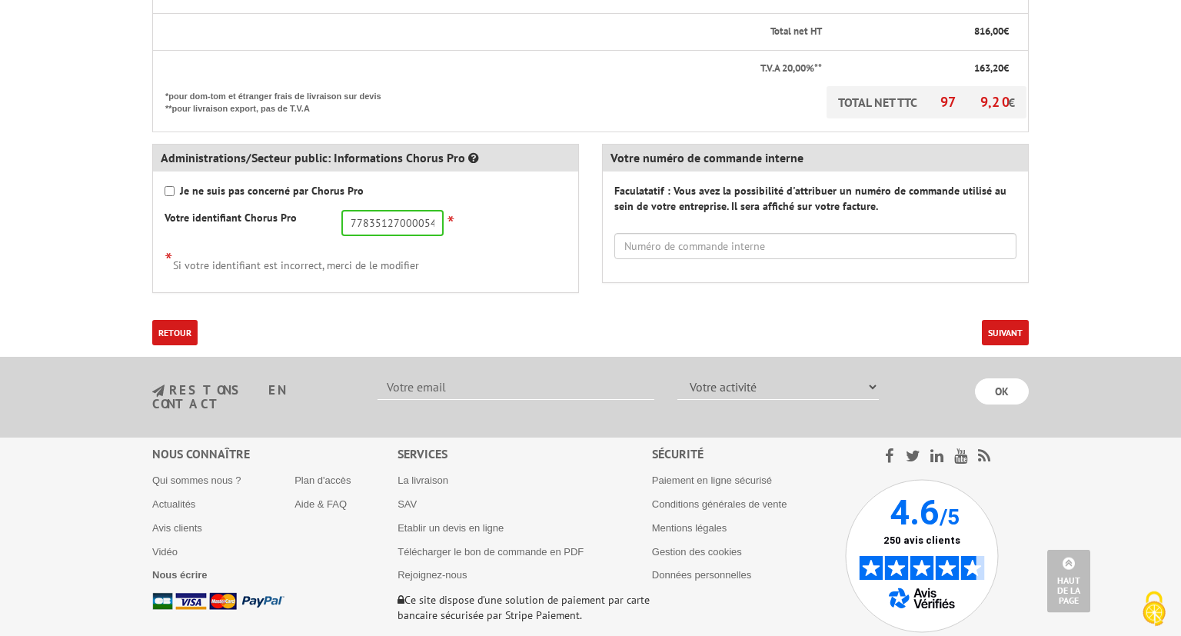
scroll to position [649, 0]
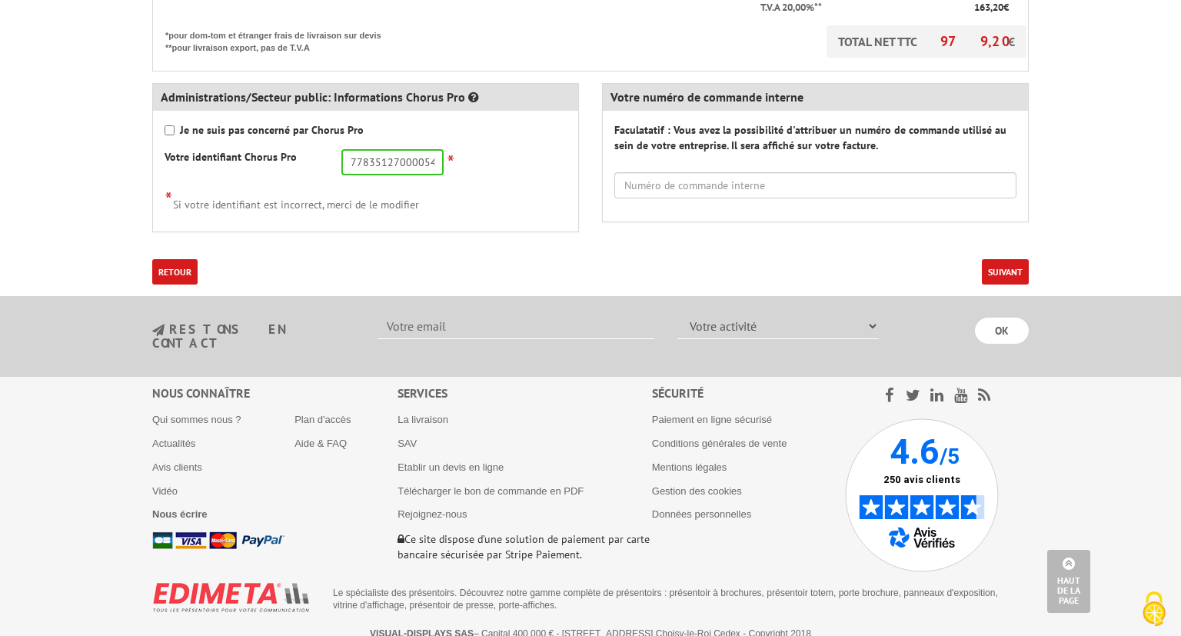
click at [1016, 272] on button "Suivant" at bounding box center [1005, 271] width 47 height 25
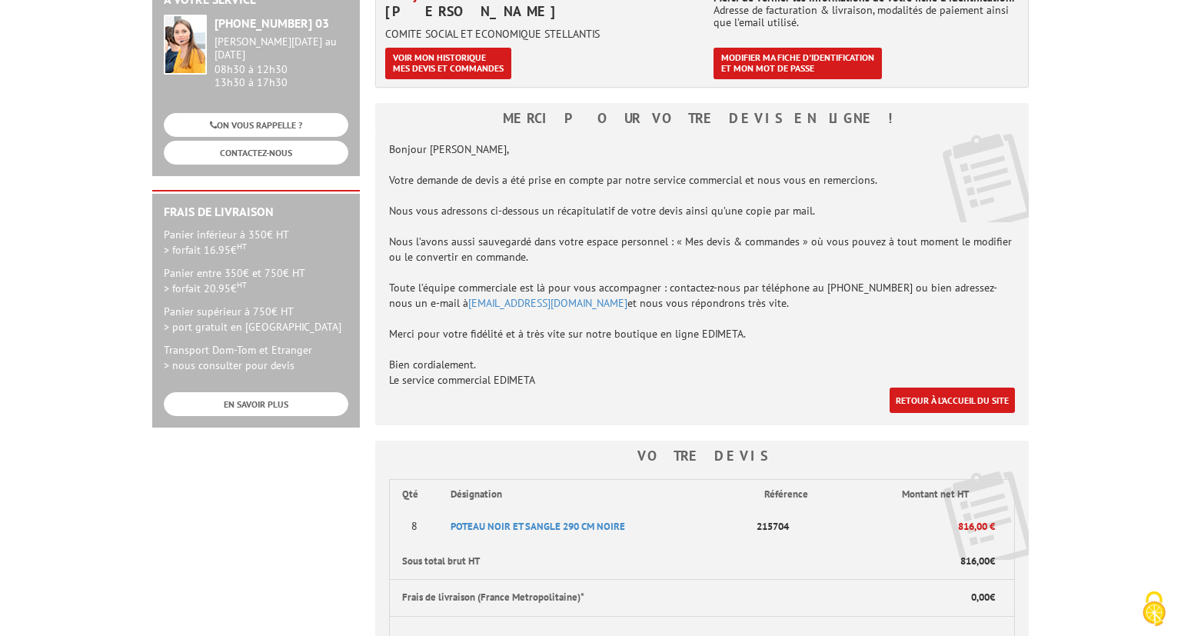
scroll to position [324, 0]
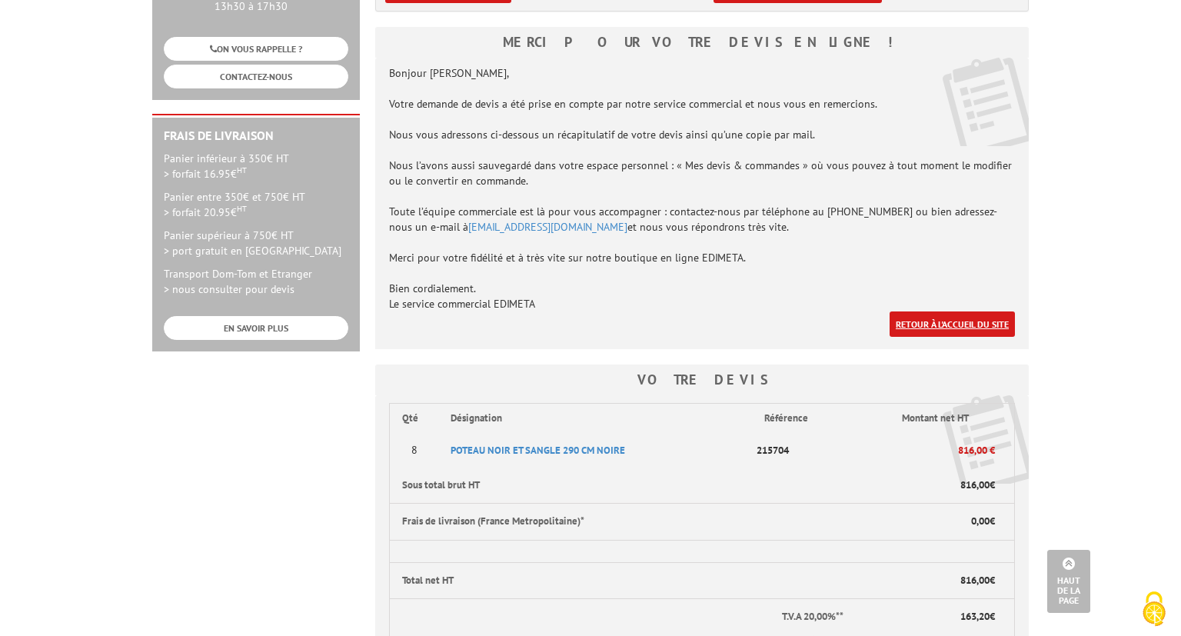
click at [976, 321] on link "Retour à l'accueil du site" at bounding box center [952, 323] width 125 height 25
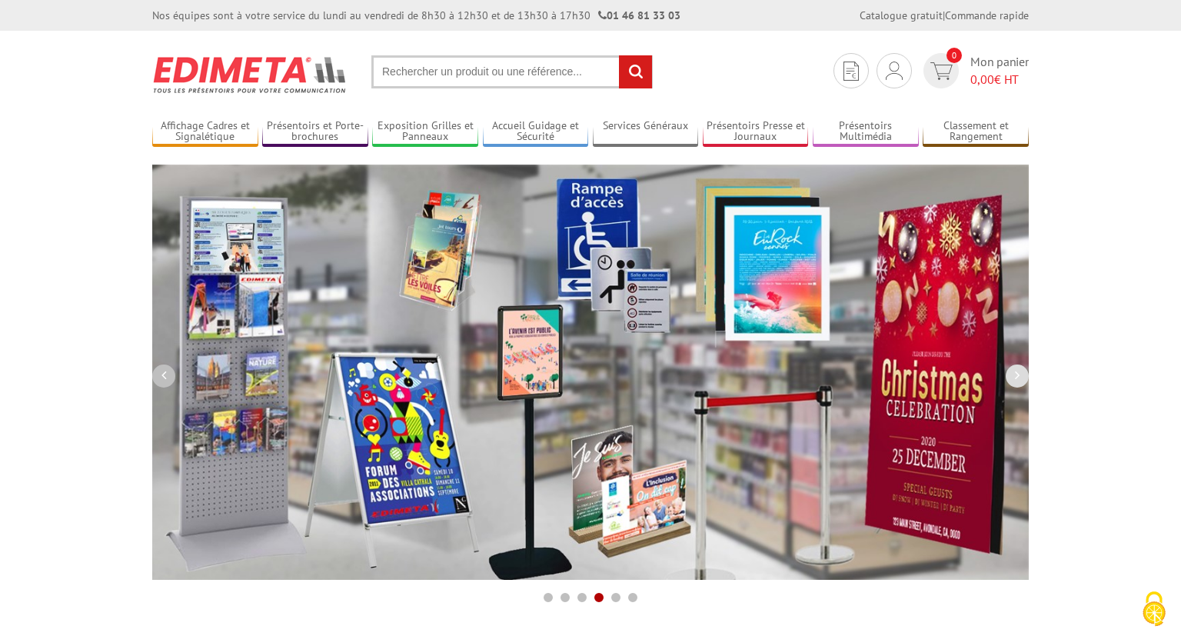
click at [169, 375] on button "button" at bounding box center [163, 375] width 23 height 23
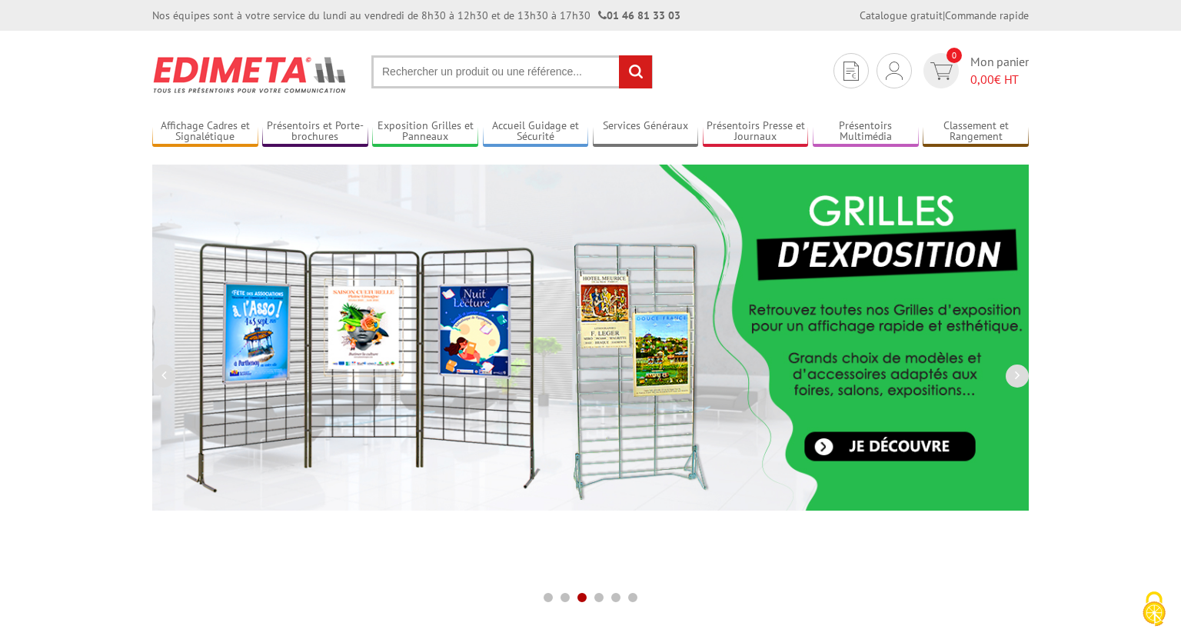
click at [860, 447] on img at bounding box center [590, 338] width 876 height 346
